Goal: Use online tool/utility: Utilize a website feature to perform a specific function

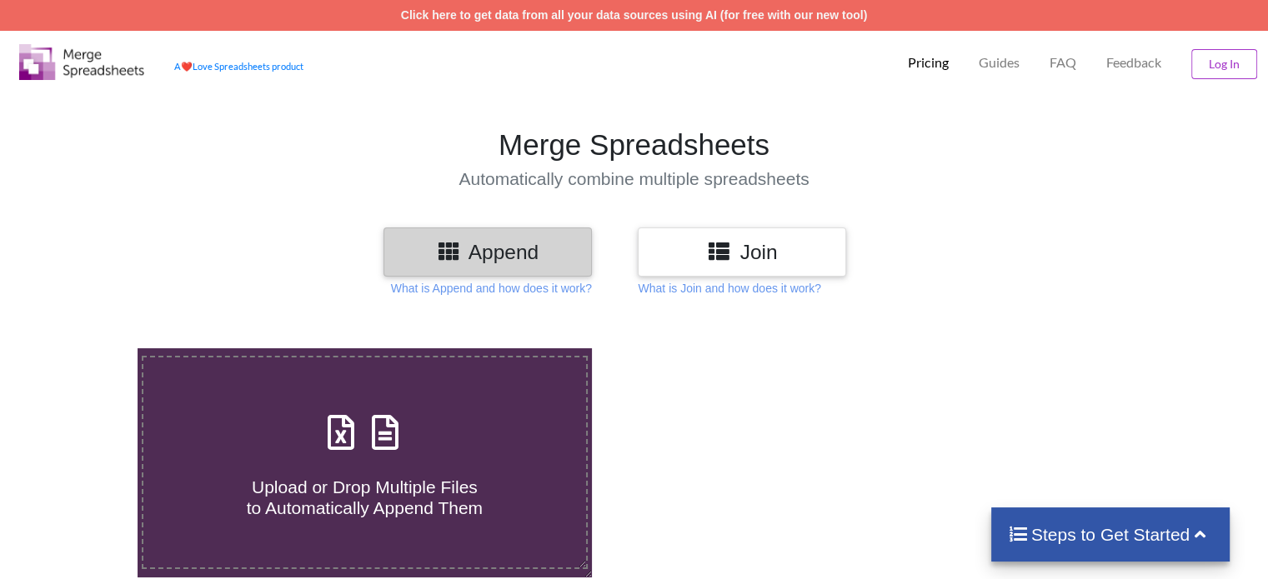
click at [533, 481] on h4 "Upload or Drop Multiple Files to Automatically Append Them" at bounding box center [364, 487] width 442 height 63
click at [87, 348] on input "Upload or Drop Multiple Files to Automatically Append Them" at bounding box center [87, 348] width 0 height 0
type input "C:\fakepath\invoice-PATTON_GATEWAY_ACCOUNT-100653-XDR_MARCH-2024.xlsx"
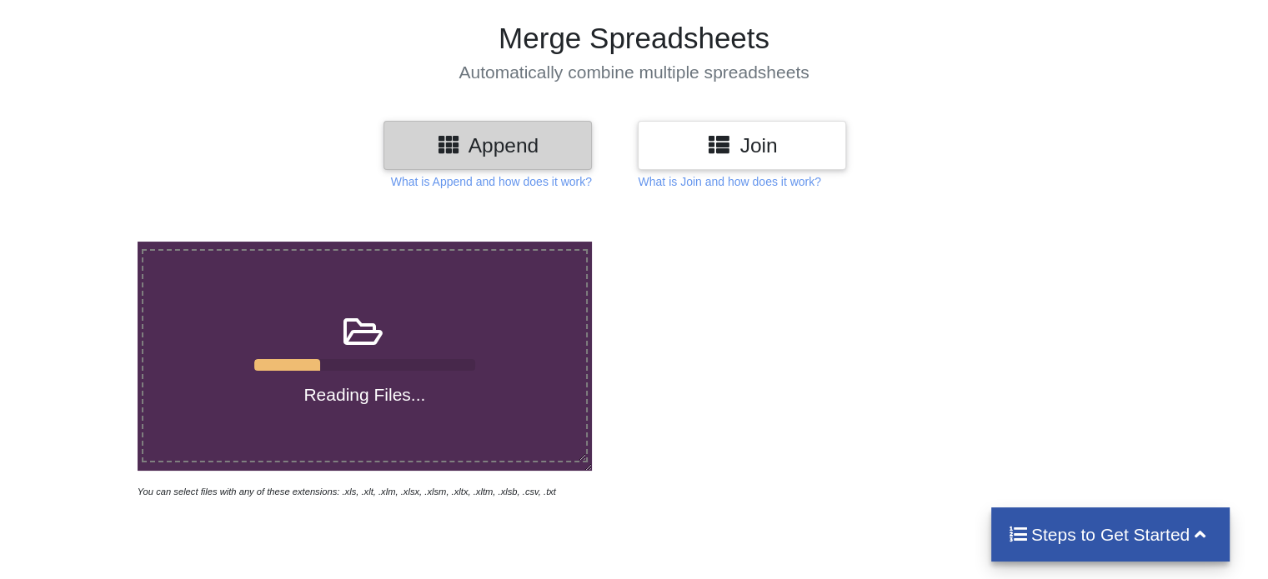
scroll to position [108, 0]
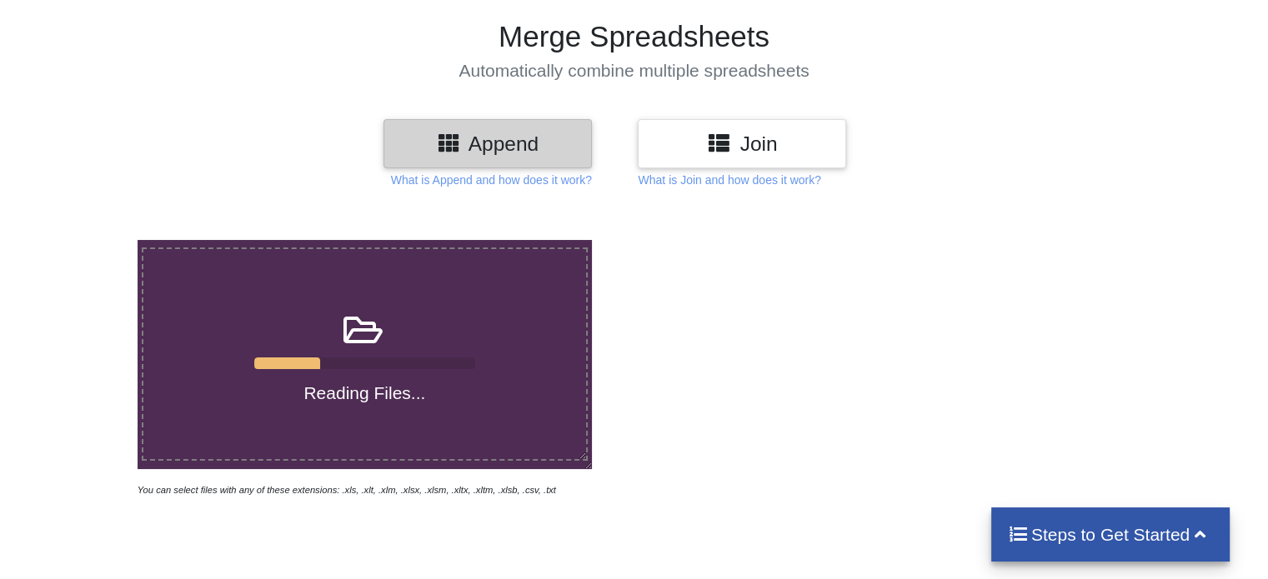
click at [865, 330] on div at bounding box center [902, 369] width 538 height 258
click at [393, 372] on div "Reading Files..." at bounding box center [364, 353] width 442 height 99
click at [87, 240] on input "Reading Files..." at bounding box center [87, 240] width 0 height 0
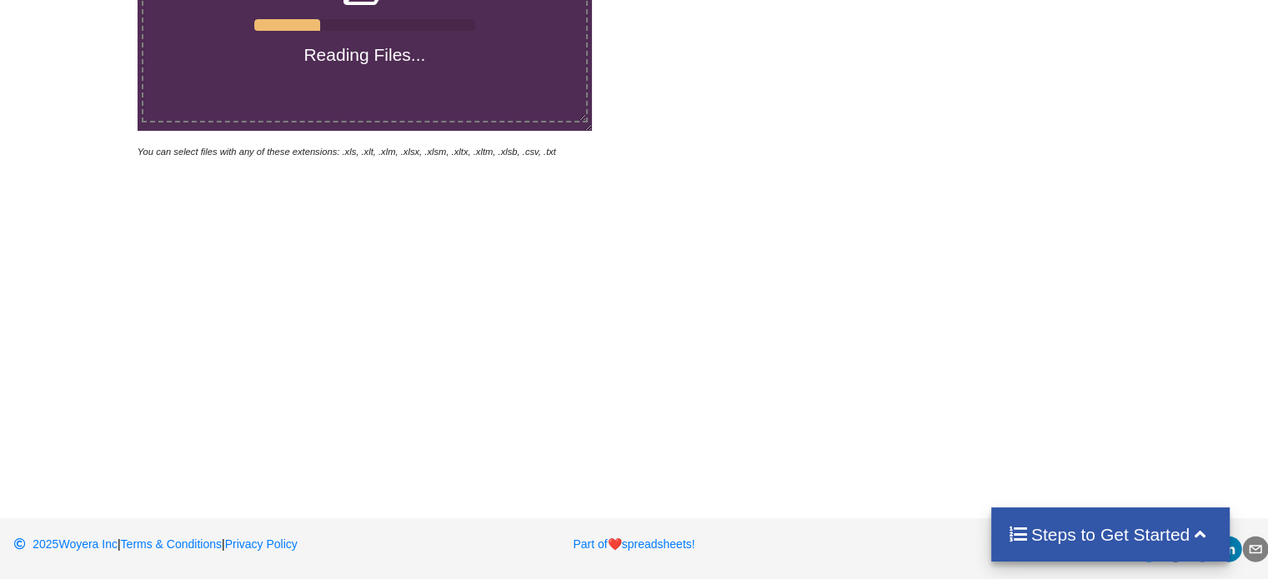
scroll to position [0, 0]
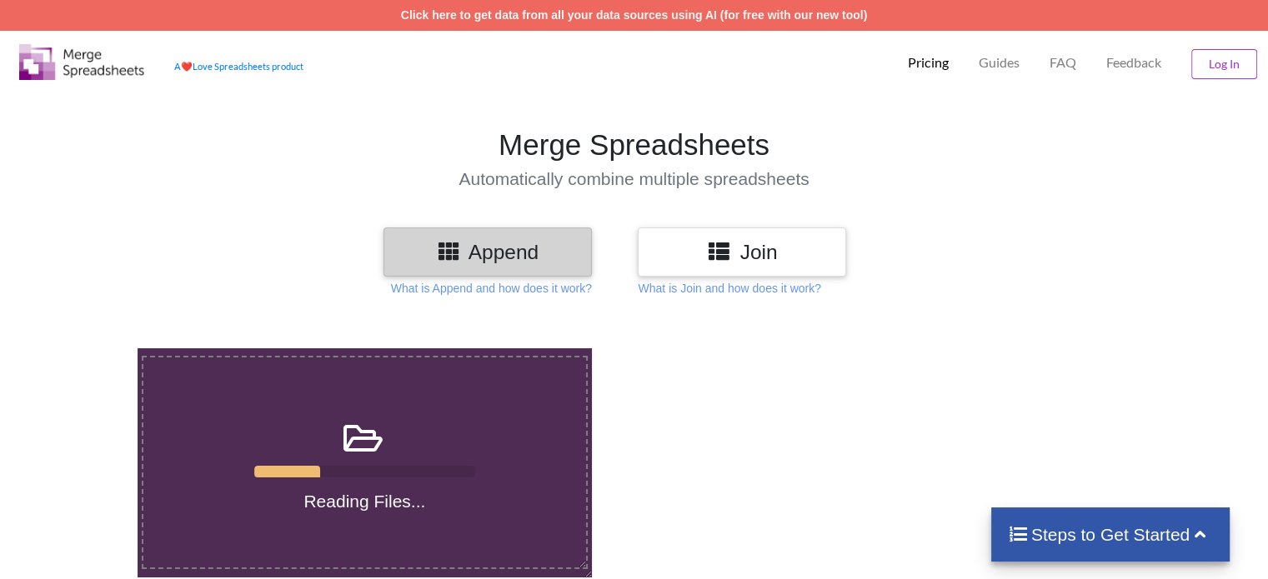
drag, startPoint x: 705, startPoint y: 349, endPoint x: 700, endPoint y: 359, distance: 11.2
click at [705, 360] on div at bounding box center [902, 477] width 538 height 258
drag, startPoint x: 722, startPoint y: 453, endPoint x: 698, endPoint y: 440, distance: 26.5
click at [705, 446] on div at bounding box center [902, 477] width 538 height 258
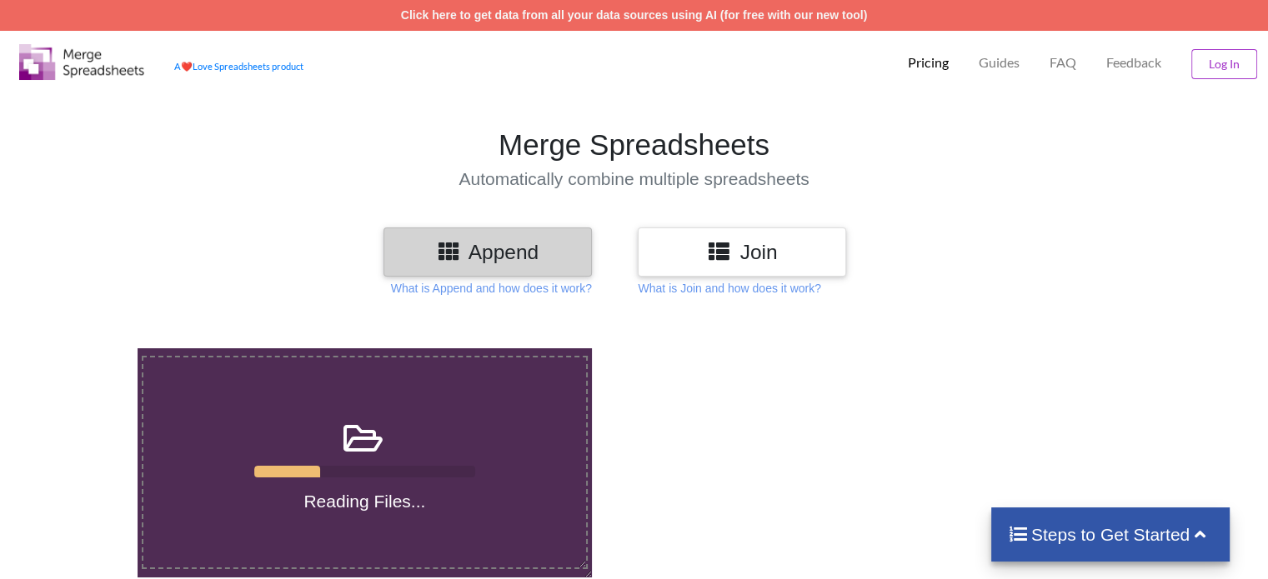
click at [698, 440] on div at bounding box center [902, 477] width 538 height 258
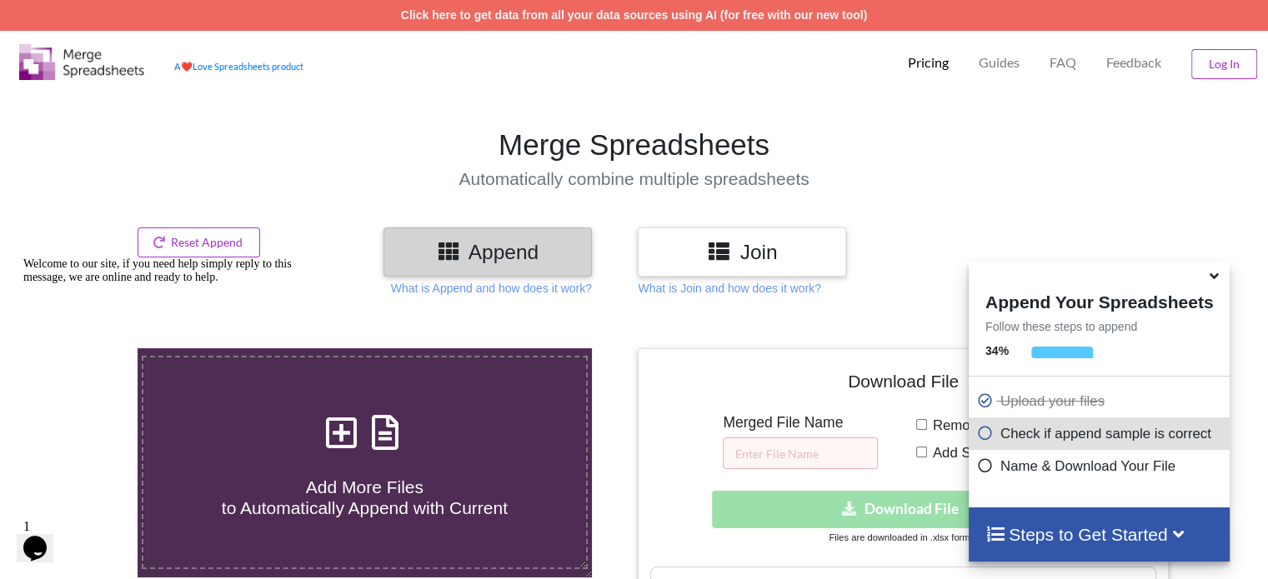
scroll to position [917, 0]
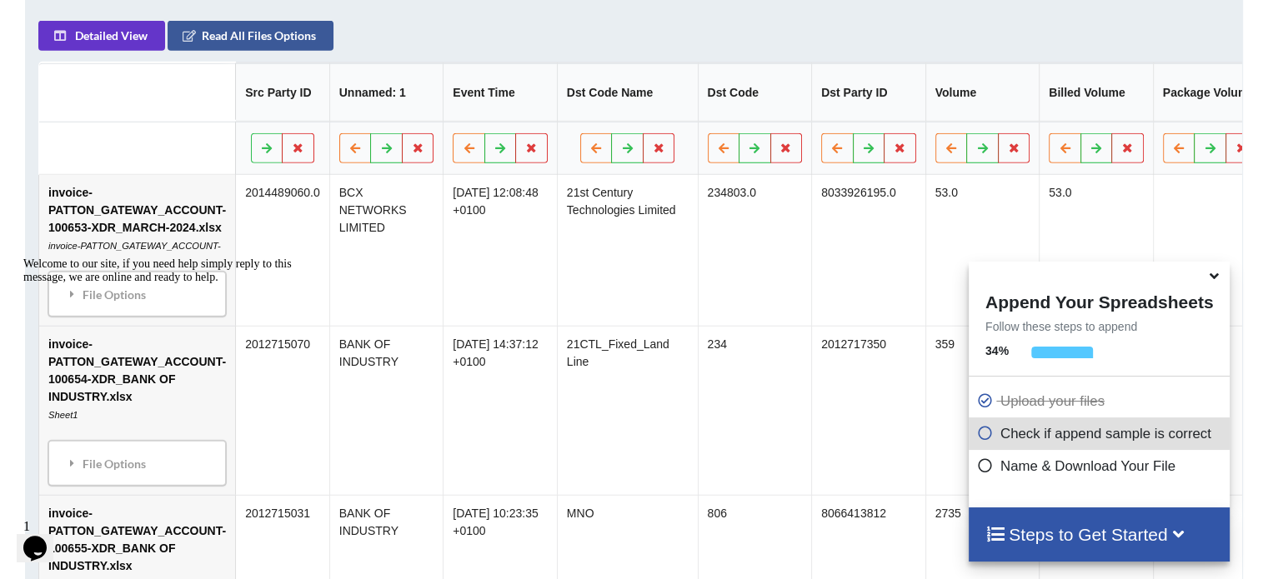
click at [1007, 525] on h4 "Steps to Get Started" at bounding box center [1099, 534] width 228 height 21
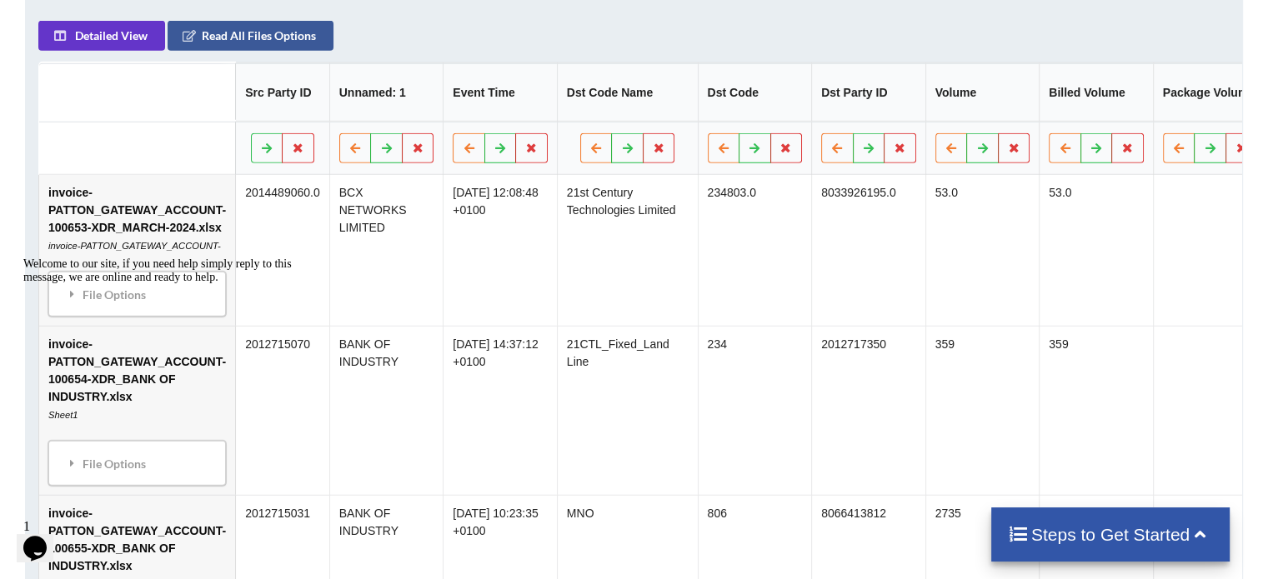
scroll to position [0, 0]
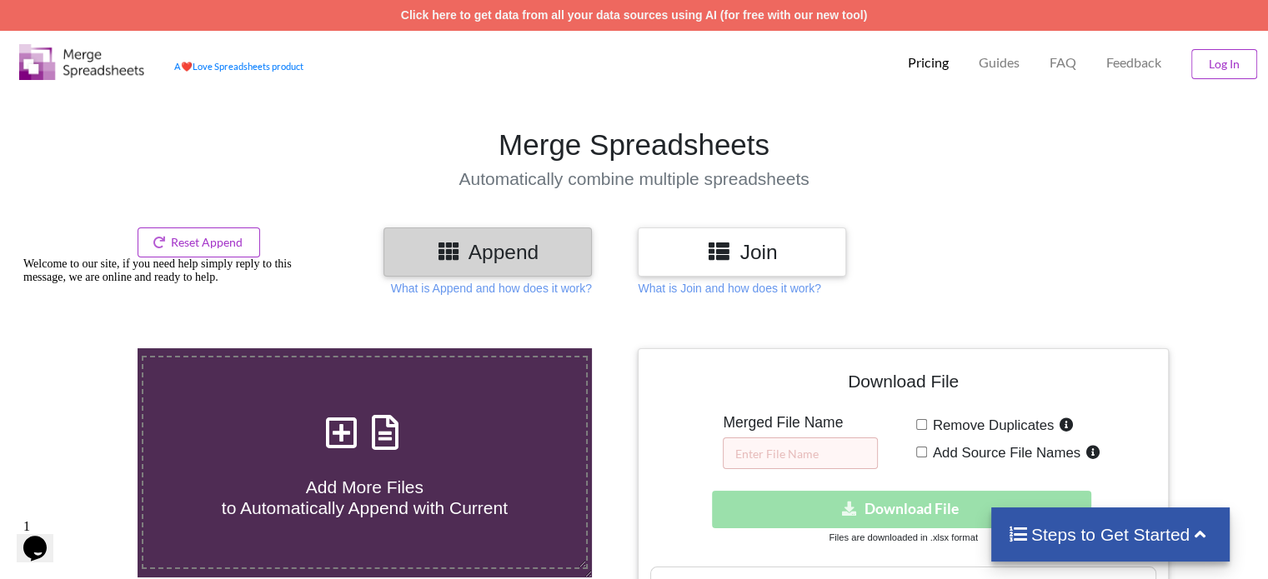
click at [863, 503] on div "Download hidden Download File" at bounding box center [902, 510] width 505 height 38
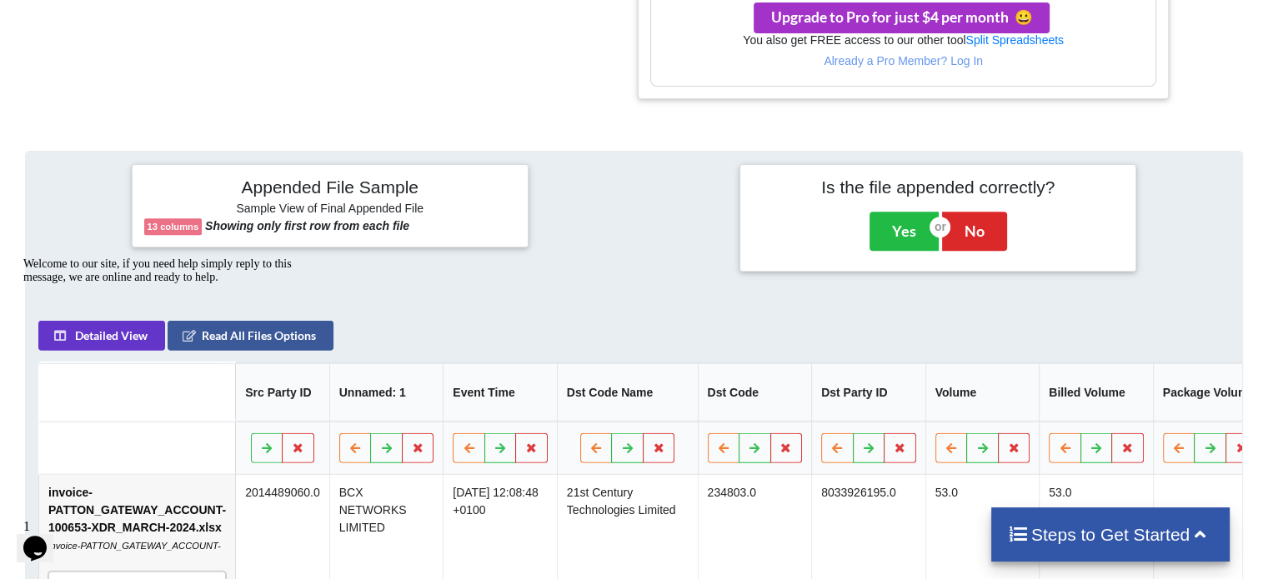
scroll to position [605, 0]
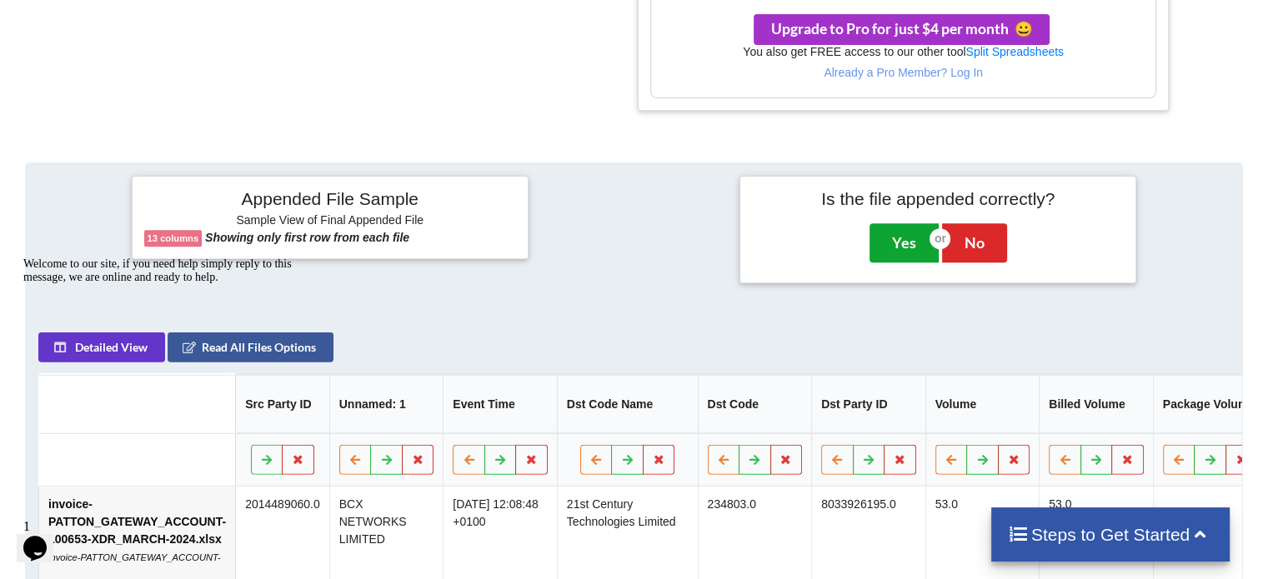
click at [910, 235] on button "Yes" at bounding box center [903, 242] width 69 height 38
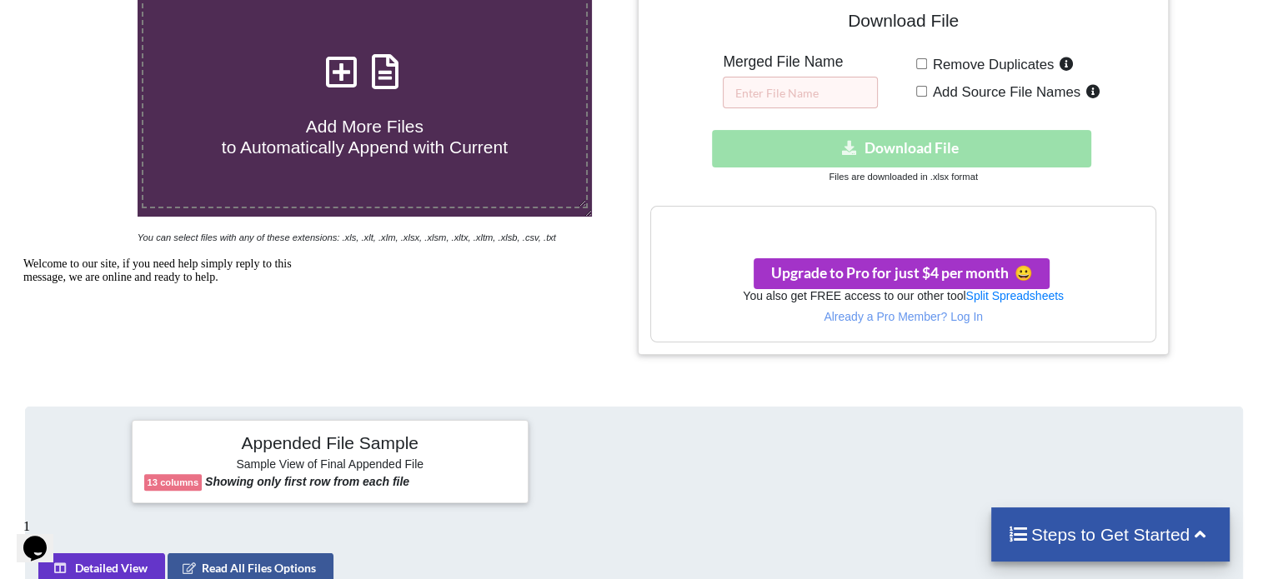
scroll to position [348, 0]
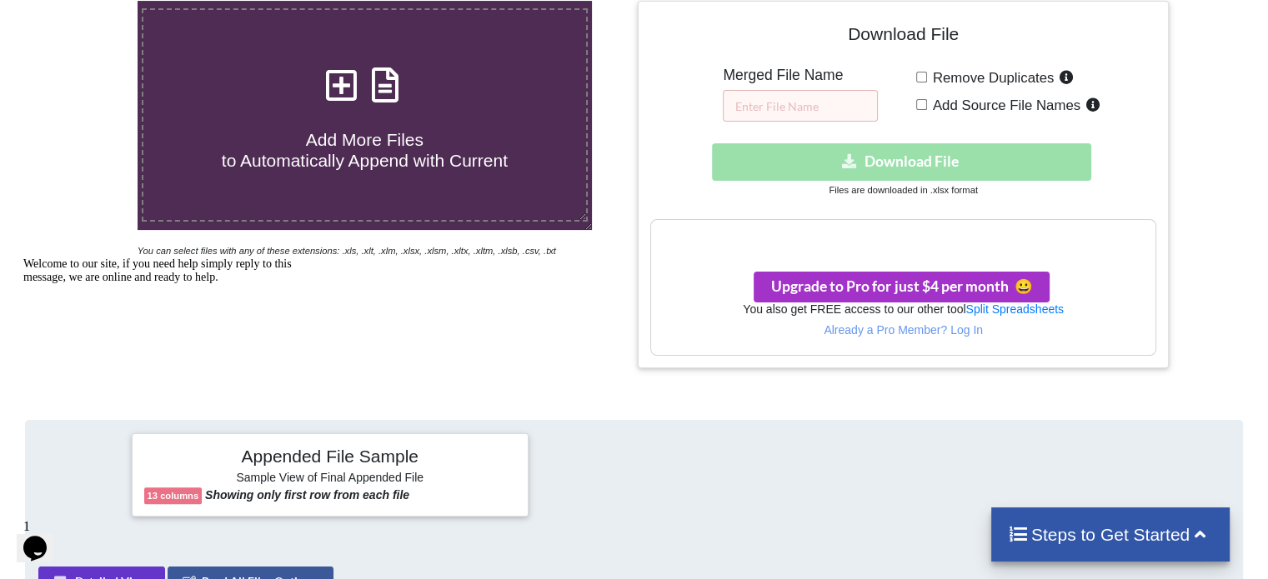
click at [900, 239] on h3 "Your files are more than 1 MB" at bounding box center [902, 237] width 503 height 18
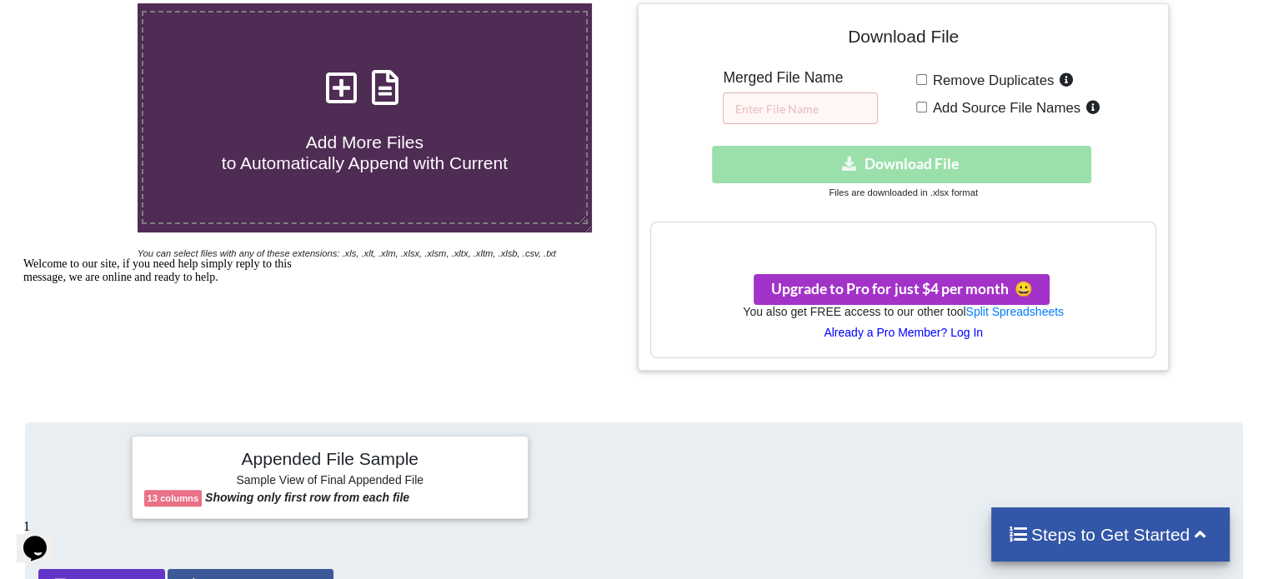
scroll to position [327, 0]
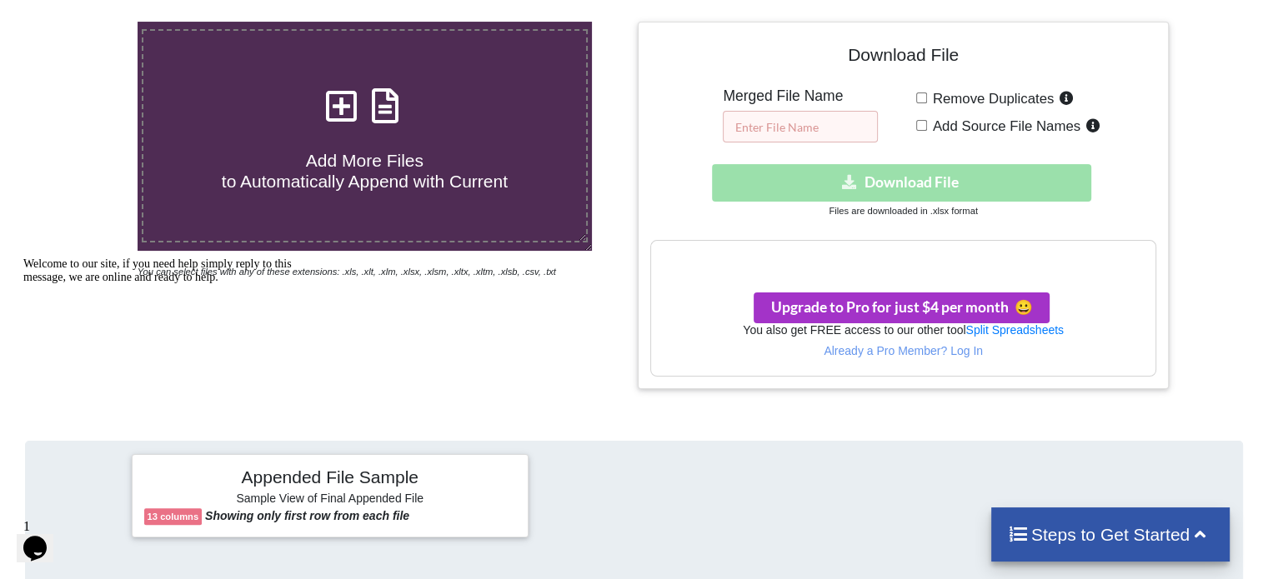
click at [838, 129] on input "text" at bounding box center [800, 127] width 155 height 32
paste input "BANK OF INDUSTRY"
type input "BANK OF INDUSTRY"
click at [863, 183] on div "Download hidden Download File" at bounding box center [902, 183] width 505 height 38
drag, startPoint x: 856, startPoint y: 173, endPoint x: 860, endPoint y: 183, distance: 11.6
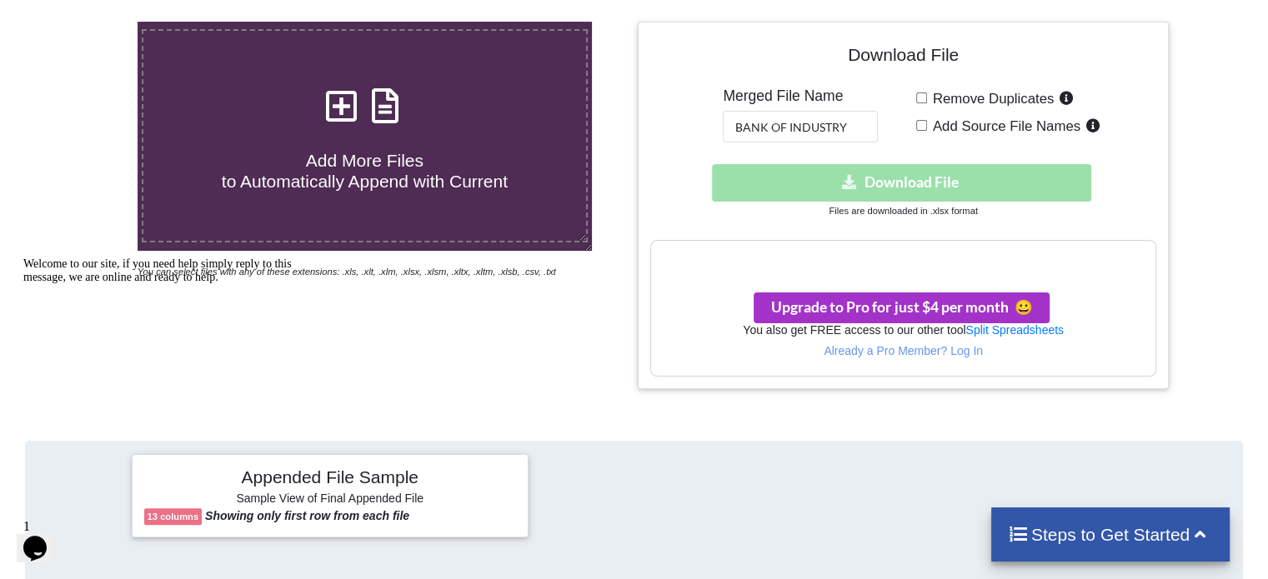
click at [860, 183] on div "Download hidden Download File" at bounding box center [902, 183] width 505 height 38
click at [928, 123] on span "Add Source File Names" at bounding box center [1003, 126] width 153 height 16
click at [927, 123] on input "Add Source File Names" at bounding box center [921, 125] width 11 height 11
checkbox input "true"
click at [916, 97] on input "Remove Duplicates" at bounding box center [921, 98] width 11 height 11
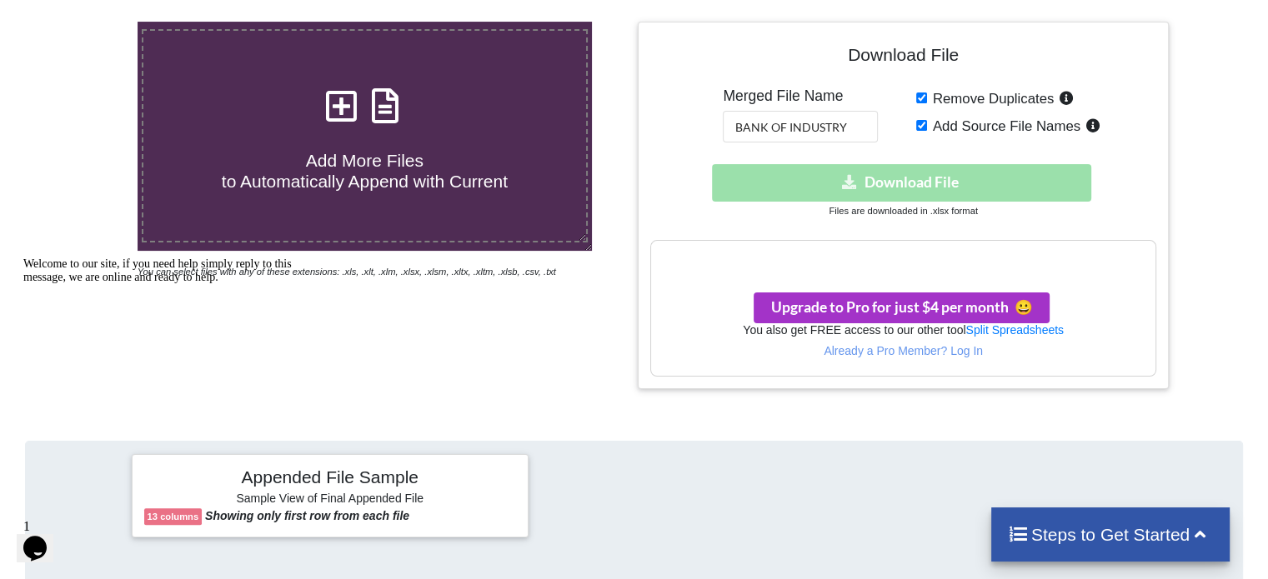
click at [916, 97] on input "Remove Duplicates" at bounding box center [921, 98] width 11 height 11
checkbox input "false"
click at [927, 129] on label "Add Source File Names" at bounding box center [1016, 126] width 178 height 22
click at [926, 129] on input "Add Source File Names" at bounding box center [921, 125] width 11 height 11
checkbox input "false"
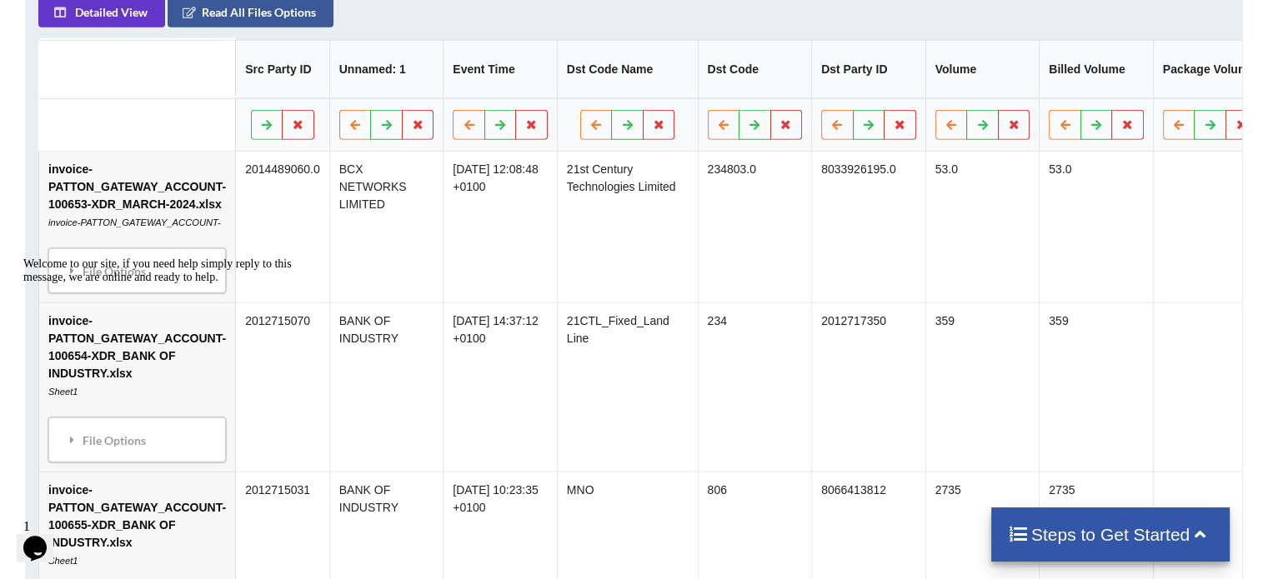
scroll to position [0, 0]
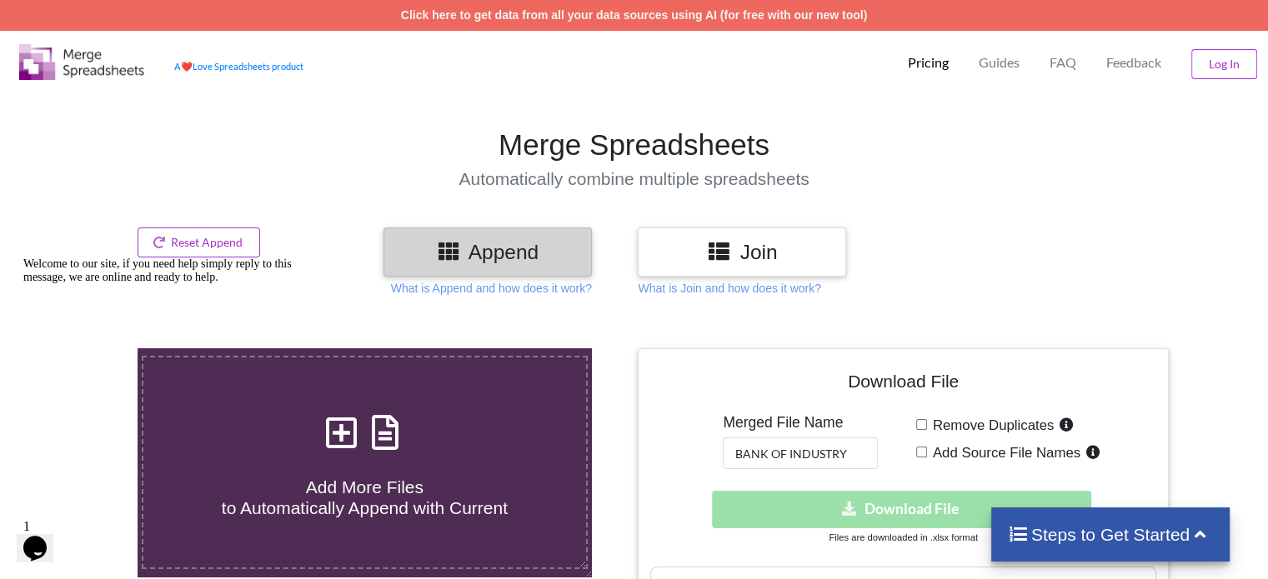
drag, startPoint x: 0, startPoint y: 9, endPoint x: 440, endPoint y: 117, distance: 453.0
click at [440, 117] on section "Merge Spreadsheets Automatically combine multiple spreadsheets" at bounding box center [634, 158] width 1268 height 138
click at [441, 483] on h4 "Add More Files to Automatically Append with Current" at bounding box center [364, 487] width 442 height 63
click at [87, 348] on input "Add More Files to Automatically Append with Current" at bounding box center [87, 348] width 0 height 0
click at [170, 245] on button "Reset Append" at bounding box center [199, 243] width 123 height 30
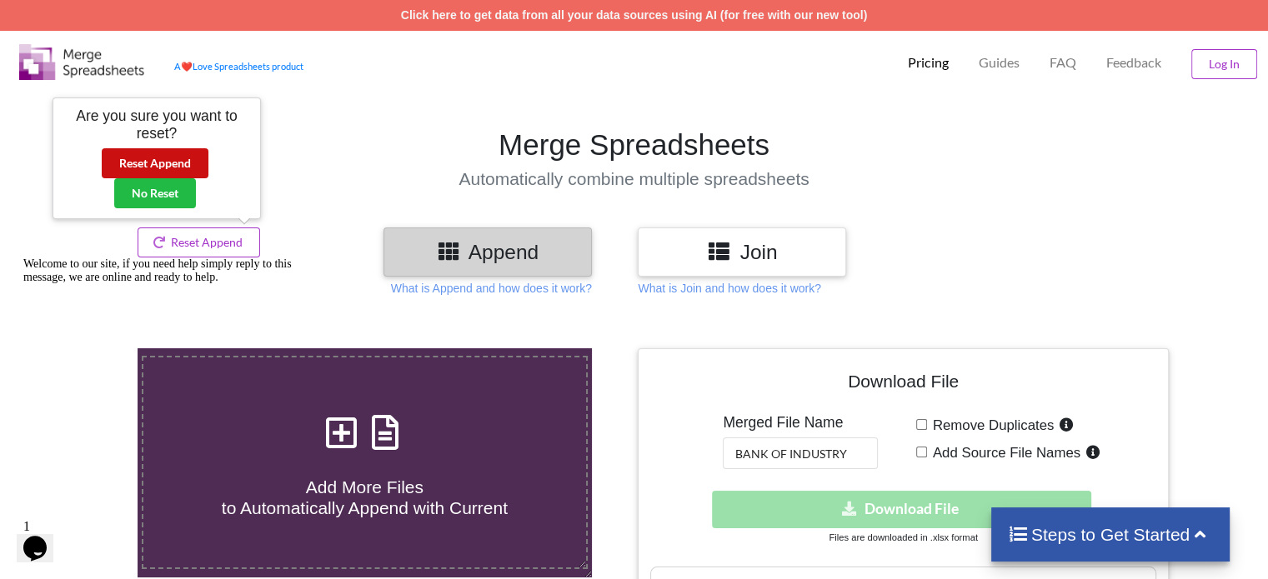
click at [155, 169] on button "Reset Append" at bounding box center [155, 163] width 107 height 30
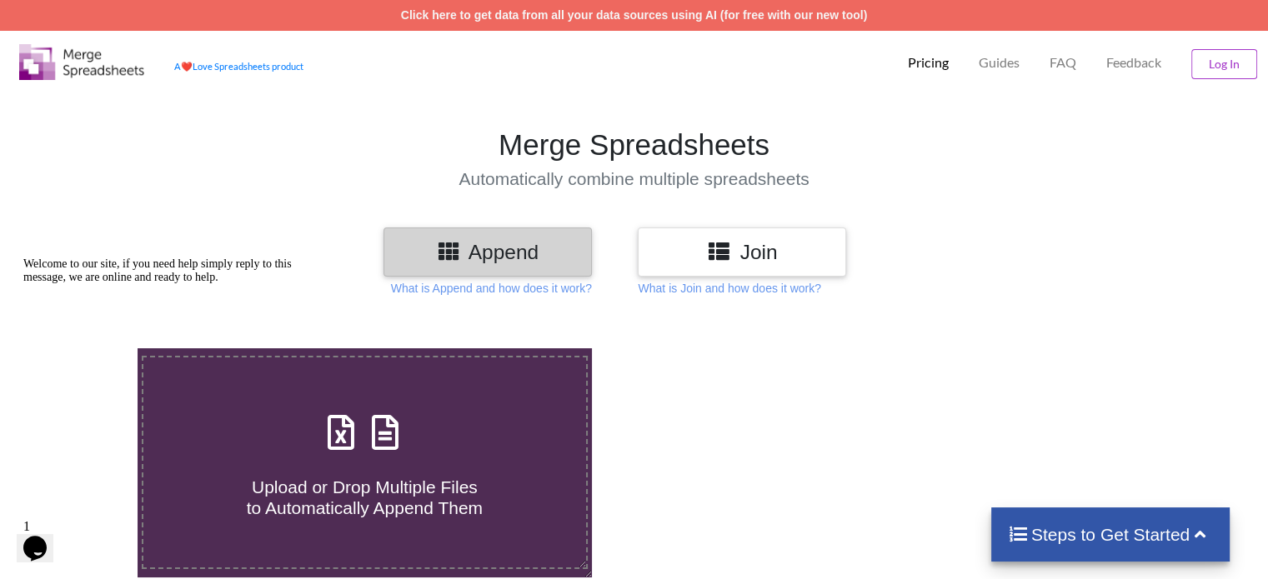
click at [684, 458] on div at bounding box center [902, 477] width 538 height 258
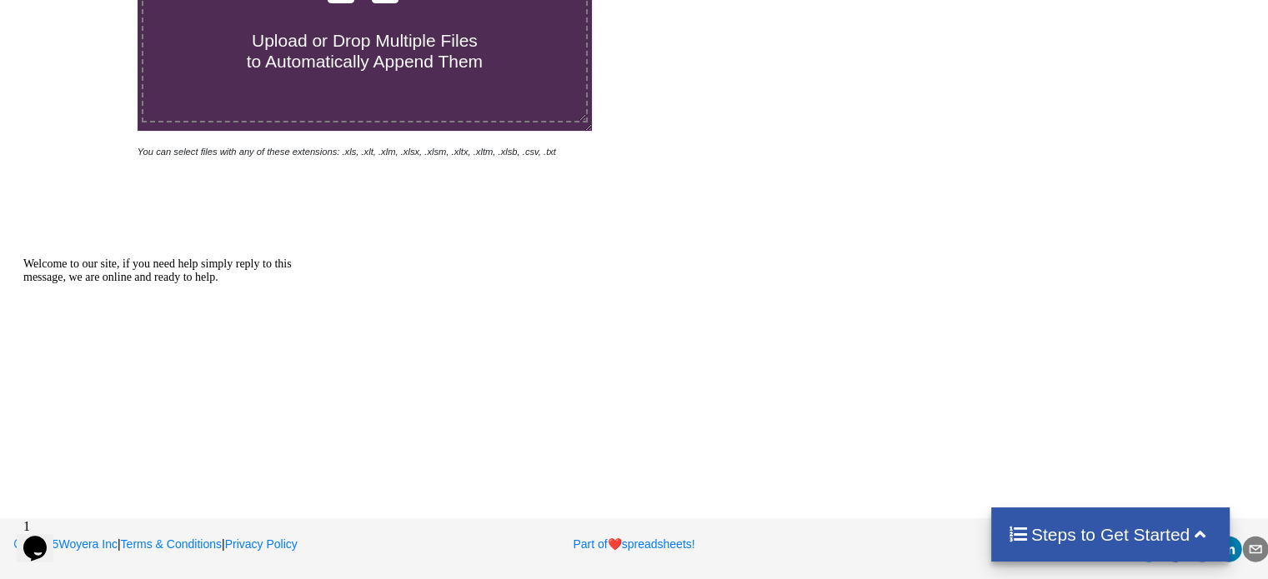
click at [368, 85] on label "Upload or Drop Multiple Files to Automatically Append Them" at bounding box center [364, 15] width 445 height 213
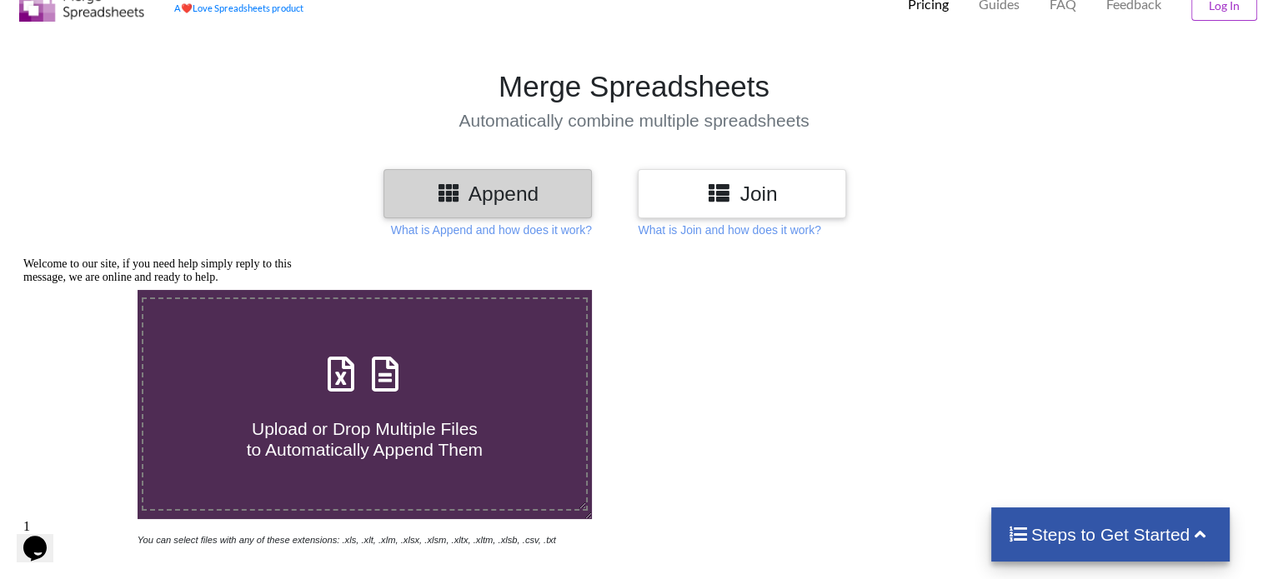
type input "C:\fakepath\invoice-PATTON_GATEWAY_ACCOUNT-100653-XDR_MARCH-2024.xlsx"
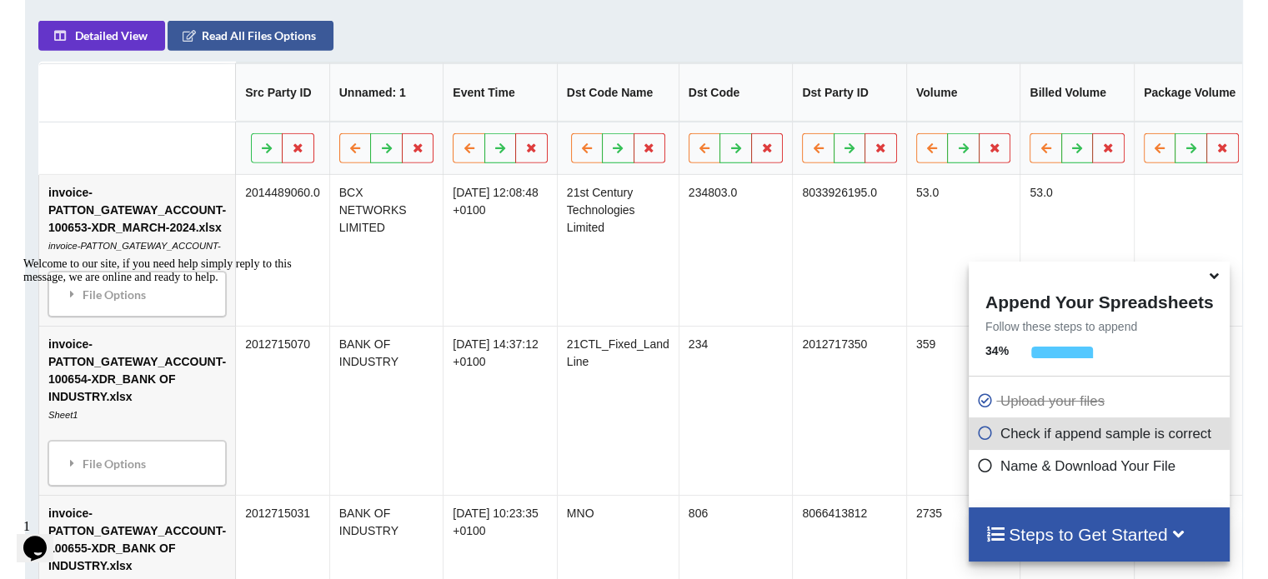
scroll to position [0, 0]
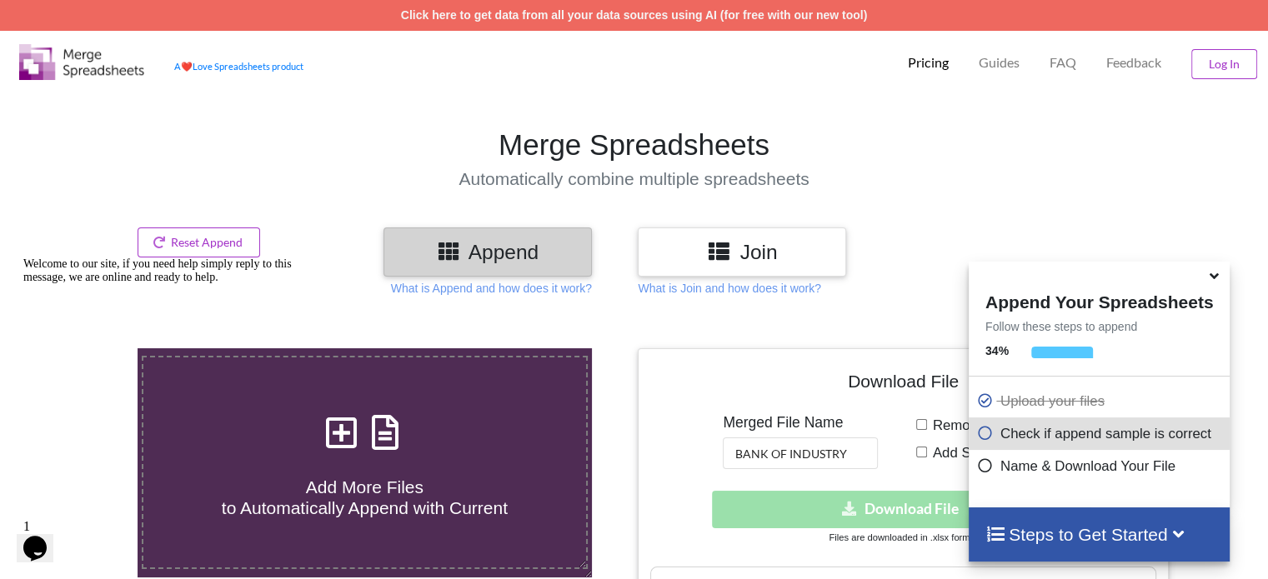
click at [1150, 526] on h4 "Steps to Get Started" at bounding box center [1099, 534] width 228 height 21
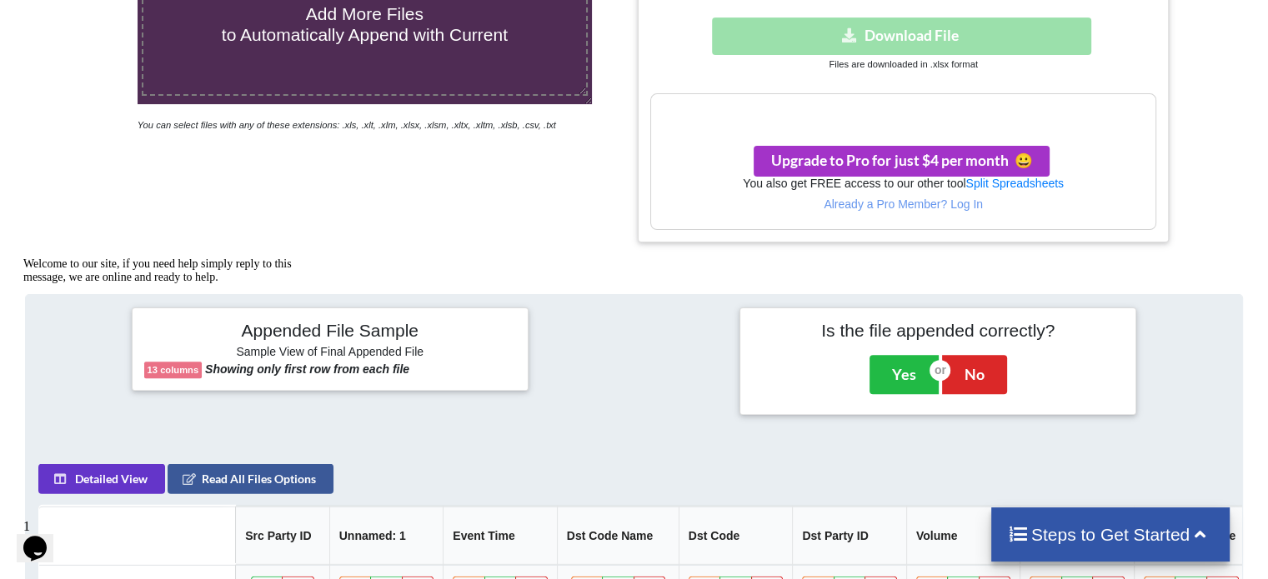
scroll to position [497, 0]
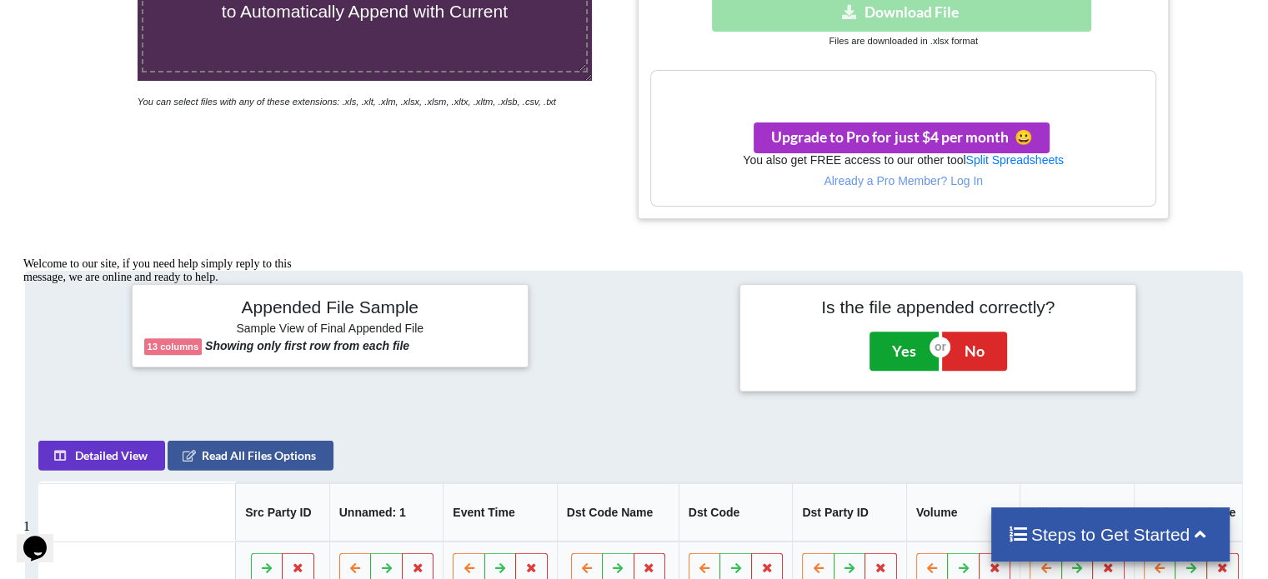
click at [883, 366] on button "Yes" at bounding box center [903, 351] width 69 height 38
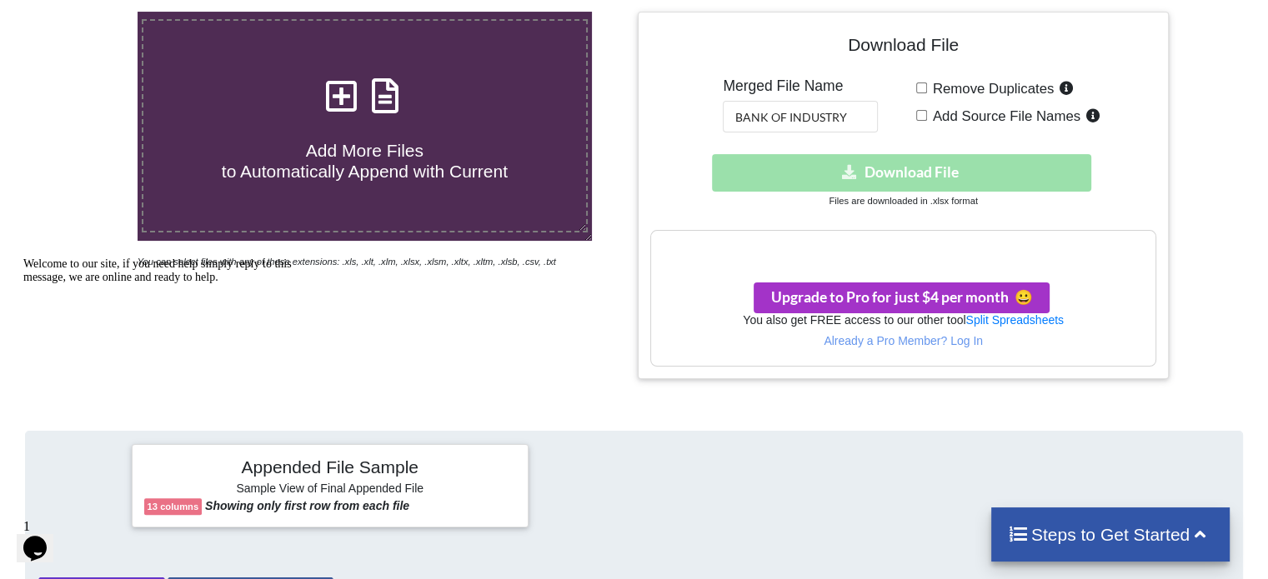
scroll to position [333, 0]
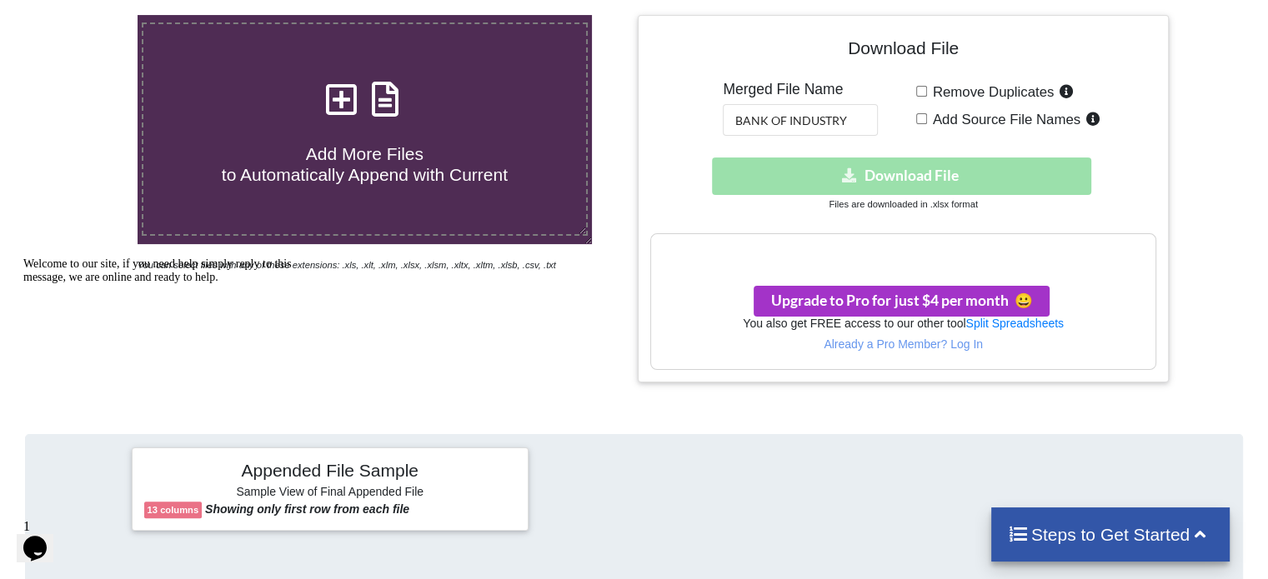
click at [802, 158] on div "Download hidden Download File" at bounding box center [902, 177] width 505 height 38
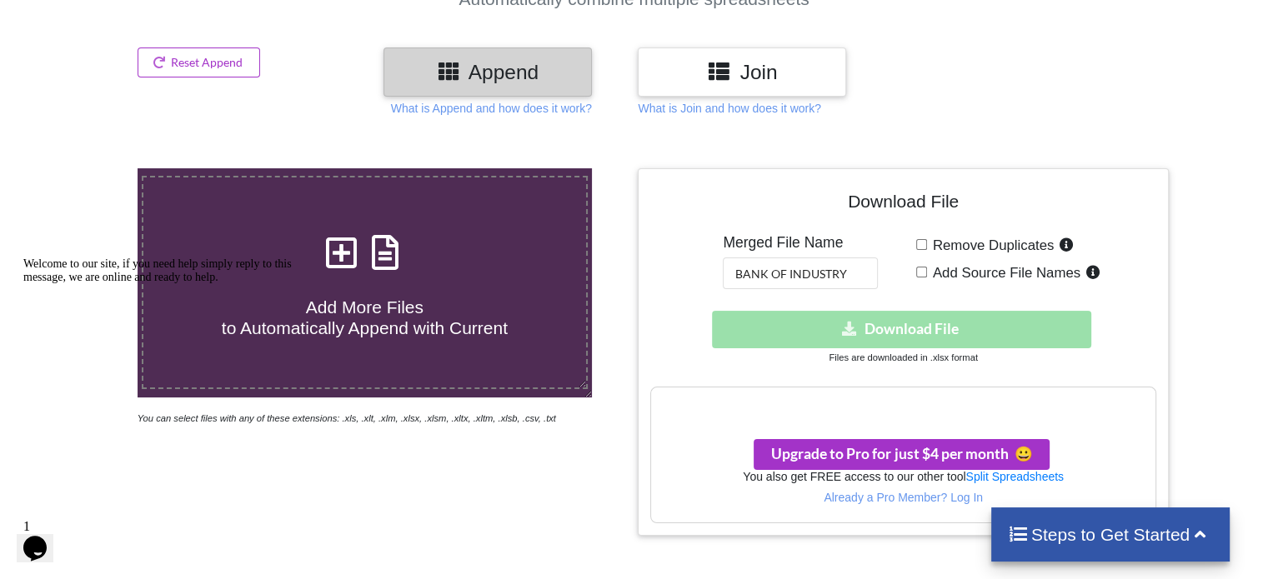
scroll to position [286, 0]
